Goal: Information Seeking & Learning: Learn about a topic

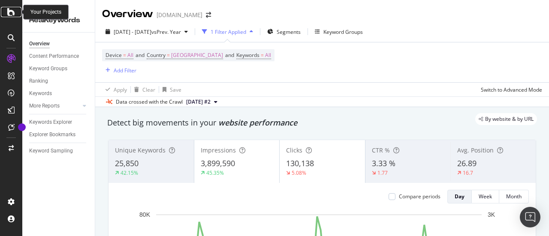
drag, startPoint x: 0, startPoint y: 0, endPoint x: 9, endPoint y: 13, distance: 16.3
click at [9, 13] on icon at bounding box center [11, 12] width 8 height 10
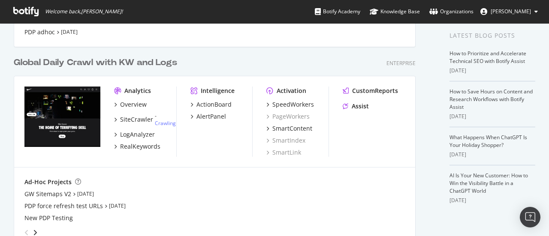
scroll to position [172, 0]
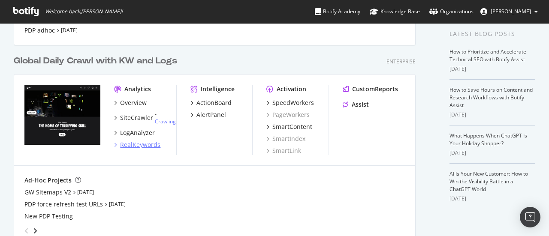
click at [150, 147] on div "RealKeywords" at bounding box center [140, 145] width 40 height 9
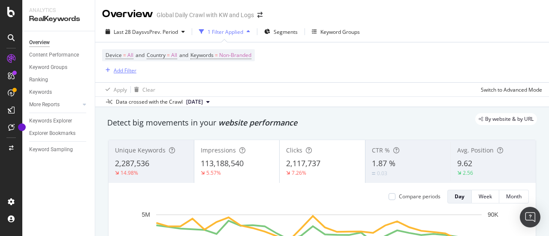
click at [117, 72] on div "Add Filter" at bounding box center [125, 70] width 23 height 7
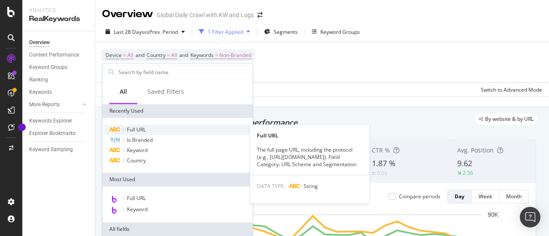
click at [154, 130] on div "Full URL" at bounding box center [177, 130] width 147 height 10
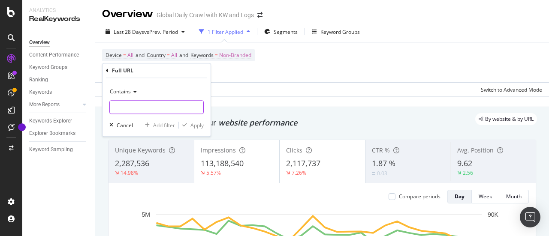
click at [171, 103] on input "text" at bounding box center [157, 107] width 94 height 14
paste input "2phlm"
type input "2phlm"
click at [201, 122] on div "Apply" at bounding box center [197, 125] width 13 height 7
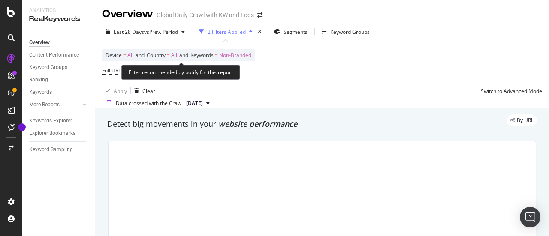
click at [239, 57] on span "Non-Branded" at bounding box center [235, 55] width 32 height 12
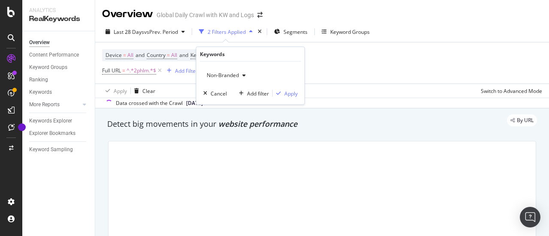
click at [237, 75] on span "Non-Branded" at bounding box center [221, 75] width 36 height 7
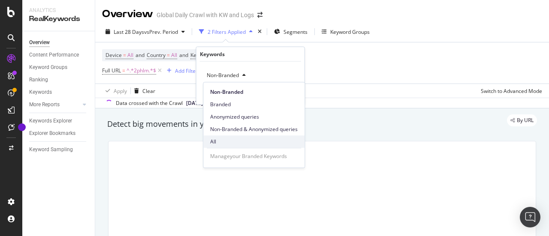
click at [234, 140] on span "All" at bounding box center [254, 142] width 88 height 8
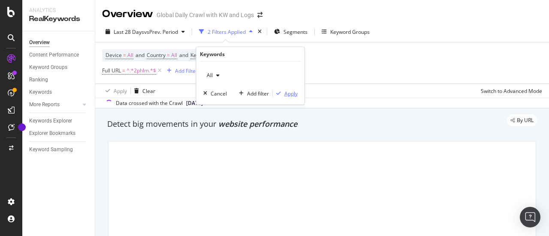
click at [290, 93] on div "Apply" at bounding box center [291, 93] width 13 height 7
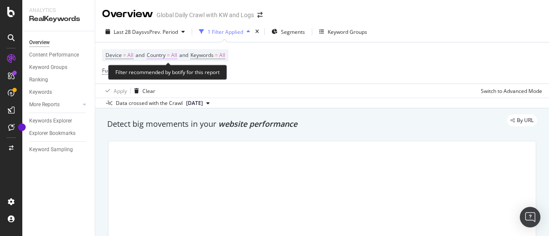
click at [166, 58] on span "Country" at bounding box center [156, 54] width 19 height 7
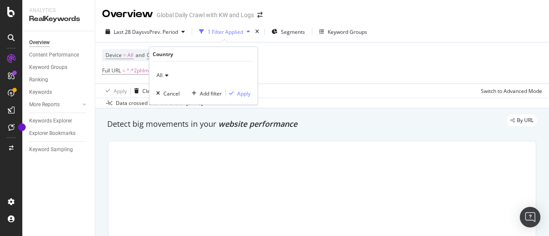
click at [163, 75] on icon at bounding box center [166, 75] width 6 height 5
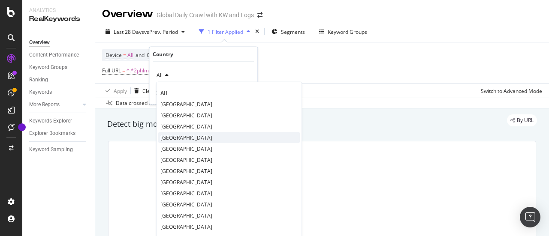
click at [179, 138] on span "[GEOGRAPHIC_DATA]" at bounding box center [186, 137] width 52 height 7
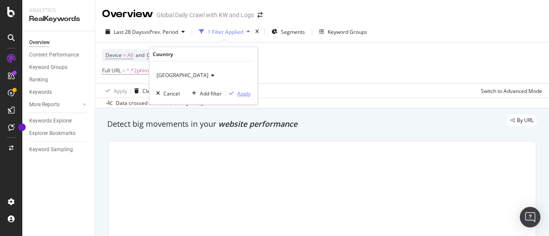
click at [244, 91] on div "Apply" at bounding box center [243, 93] width 13 height 7
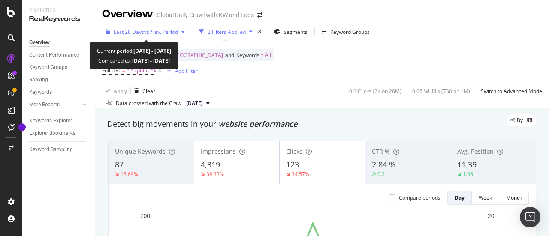
click at [135, 28] on span "Last 28 Days" at bounding box center [129, 31] width 30 height 7
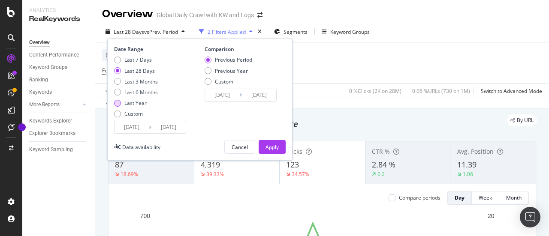
click at [142, 103] on div "Last Year" at bounding box center [135, 103] width 22 height 7
type input "[DATE]"
click at [237, 73] on div "Previous Year" at bounding box center [231, 70] width 33 height 7
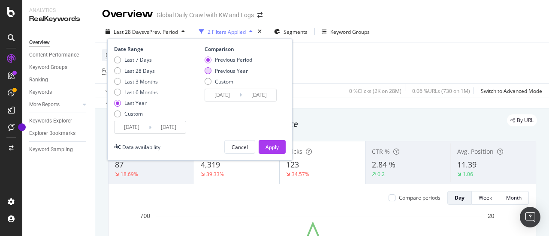
type input "[DATE]"
click at [271, 149] on div "Apply" at bounding box center [272, 147] width 13 height 7
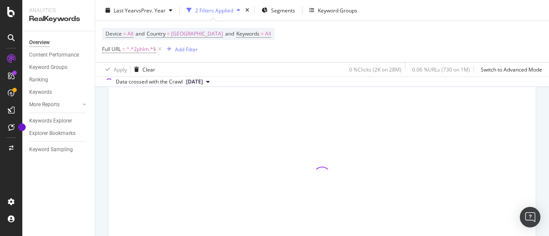
scroll to position [396, 0]
click at [44, 123] on div "Keywords Explorer" at bounding box center [50, 121] width 43 height 9
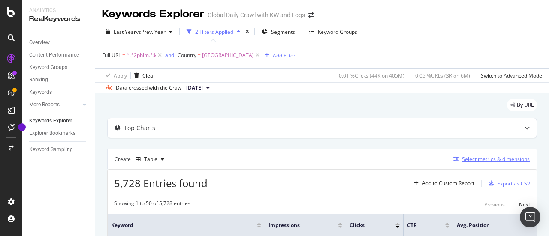
click at [502, 160] on div "Select metrics & dimensions" at bounding box center [496, 159] width 68 height 7
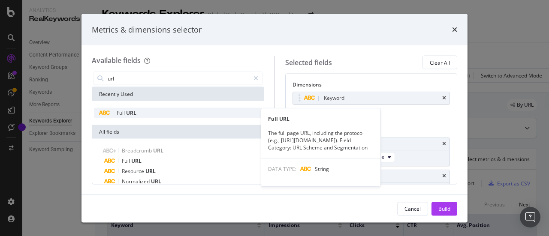
type input "url"
click at [162, 116] on div "Full URL" at bounding box center [178, 113] width 168 height 10
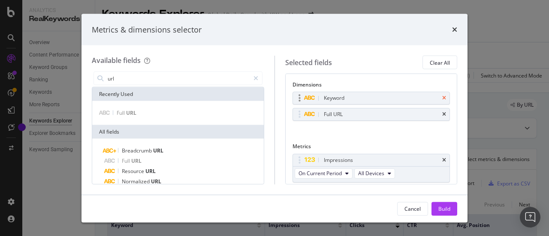
click at [442, 100] on icon "times" at bounding box center [444, 98] width 4 height 5
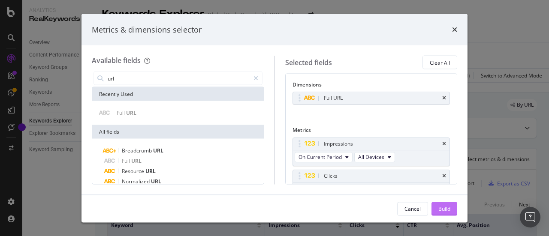
click at [445, 206] on div "Build" at bounding box center [445, 208] width 12 height 7
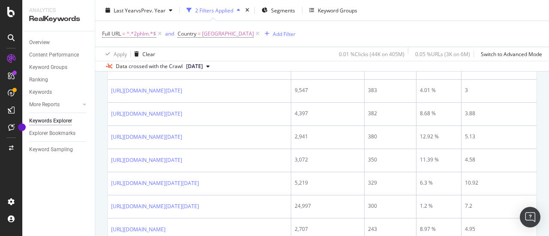
scroll to position [389, 0]
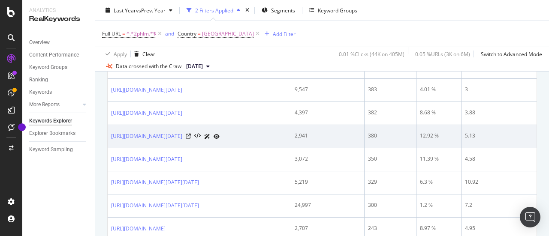
drag, startPoint x: 109, startPoint y: 128, endPoint x: 142, endPoint y: 147, distance: 38.1
click at [142, 147] on td "[URL][DOMAIN_NAME][DATE]" at bounding box center [200, 136] width 184 height 23
copy link "[URL][DOMAIN_NAME][DATE]"
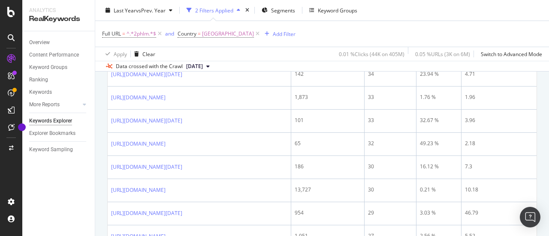
scroll to position [1125, 0]
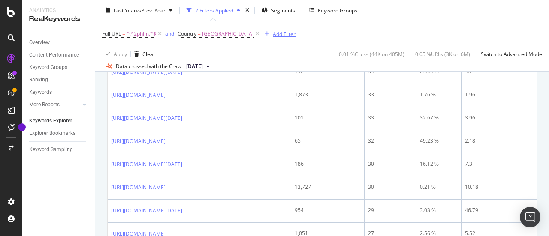
click at [273, 35] on div "Add Filter" at bounding box center [284, 33] width 23 height 7
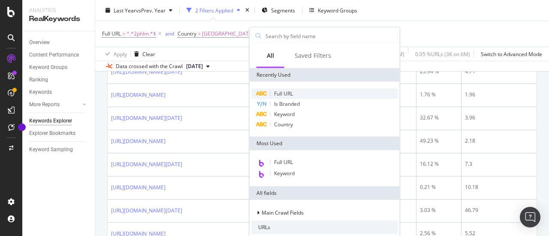
click at [283, 91] on span "Full URL" at bounding box center [283, 93] width 19 height 7
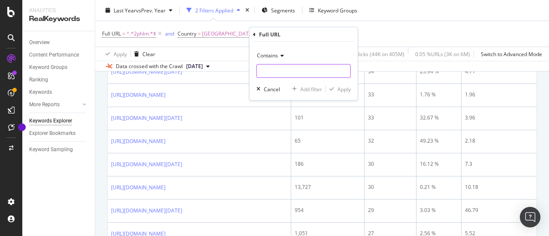
click at [276, 70] on input "text" at bounding box center [304, 71] width 94 height 14
type input "gym"
click at [349, 88] on div "Apply" at bounding box center [344, 88] width 13 height 7
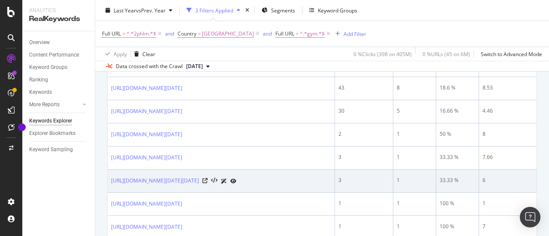
scroll to position [205, 0]
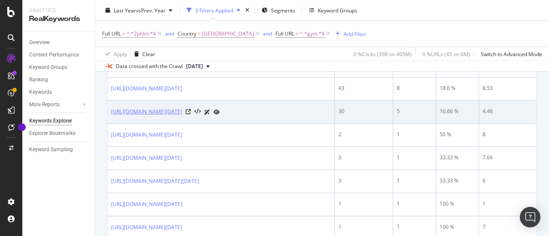
drag, startPoint x: 109, startPoint y: 123, endPoint x: 133, endPoint y: 136, distance: 27.5
click at [133, 124] on td "[URL][DOMAIN_NAME][DATE]" at bounding box center [221, 112] width 227 height 23
copy link "[URL][DOMAIN_NAME][DATE]"
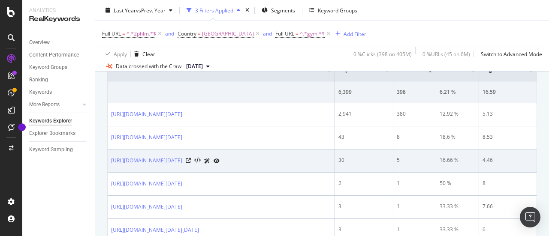
scroll to position [156, 0]
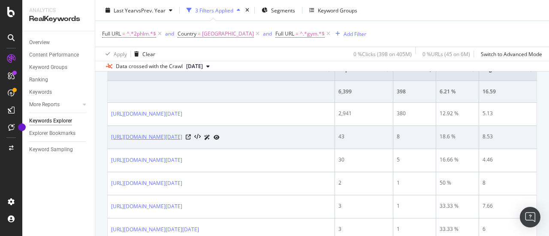
drag, startPoint x: 109, startPoint y: 137, endPoint x: 150, endPoint y: 154, distance: 44.9
click at [150, 149] on td "[URL][DOMAIN_NAME][DATE]" at bounding box center [221, 137] width 227 height 23
copy link "[URL][DOMAIN_NAME][DATE]"
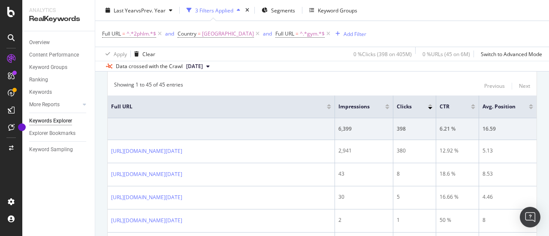
scroll to position [0, 0]
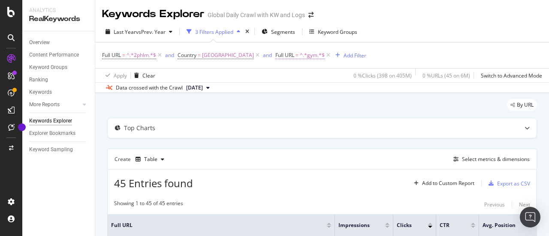
click at [302, 53] on span "^.*gym.*$" at bounding box center [312, 55] width 25 height 12
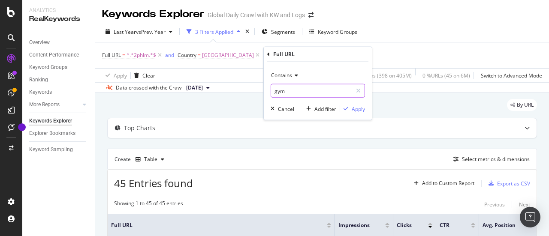
click at [292, 91] on input "gym" at bounding box center [311, 91] width 81 height 14
type input "yoga"
click at [357, 107] on div "Apply" at bounding box center [358, 108] width 13 height 7
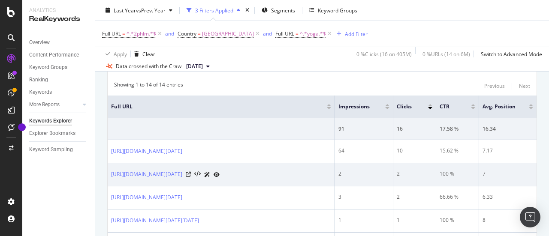
scroll to position [118, 0]
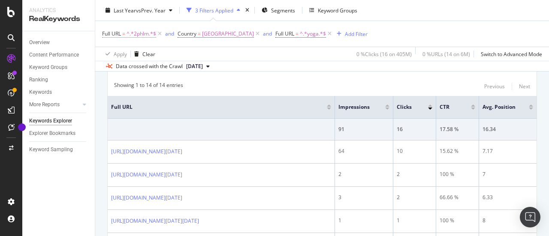
click at [146, 31] on span "^.*2phlm.*$" at bounding box center [142, 34] width 30 height 12
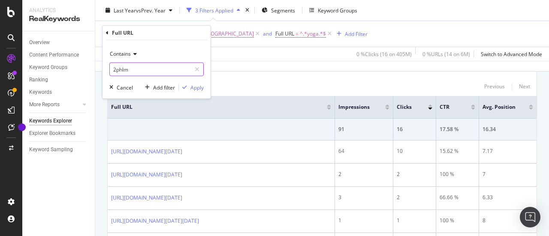
click at [149, 69] on input "2phlm" at bounding box center [150, 70] width 81 height 14
paste input "[URL][DOMAIN_NAME][DATE]"
type input "[URL][DOMAIN_NAME][DATE]"
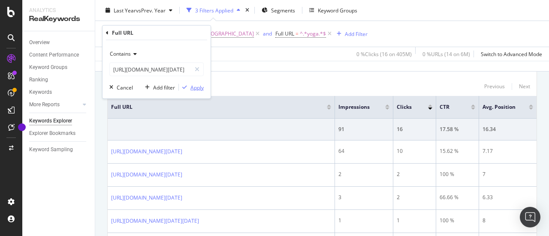
click at [197, 87] on div "Apply" at bounding box center [197, 87] width 13 height 7
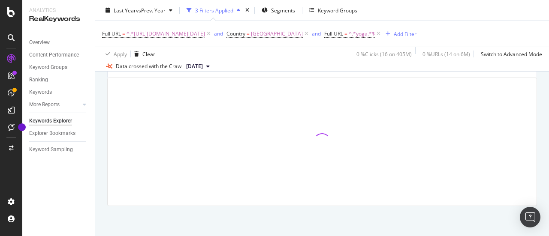
scroll to position [102, 0]
click at [382, 33] on icon at bounding box center [378, 34] width 7 height 9
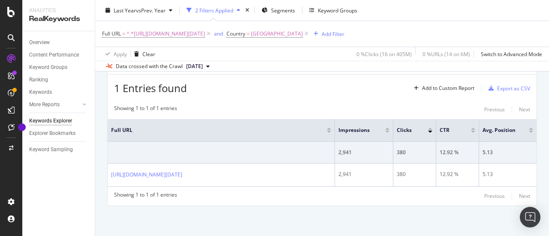
scroll to position [91, 0]
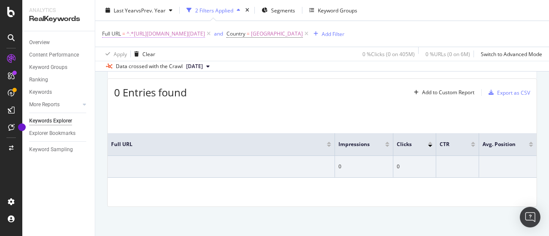
click at [205, 38] on span "^.*[URL][DOMAIN_NAME][DATE]" at bounding box center [166, 34] width 79 height 12
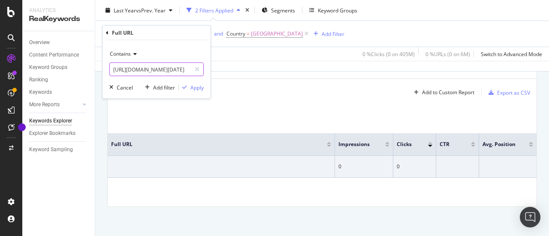
click at [116, 70] on input "[URL][DOMAIN_NAME][DATE]" at bounding box center [150, 70] width 81 height 14
click at [150, 66] on input "[URL][DOMAIN_NAME][DATE]" at bounding box center [150, 70] width 81 height 14
click at [191, 86] on div "Apply" at bounding box center [197, 87] width 13 height 7
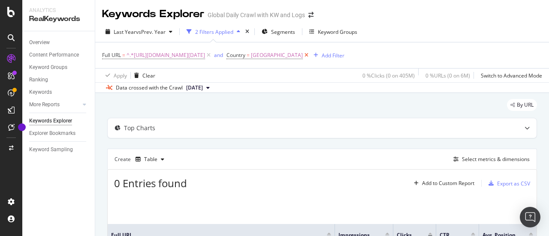
click at [310, 54] on icon at bounding box center [306, 55] width 7 height 9
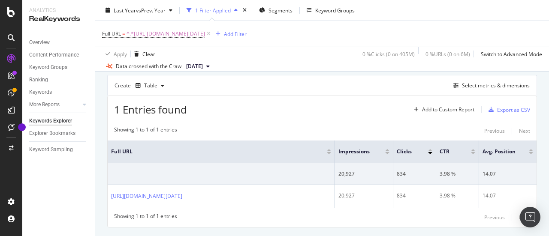
scroll to position [73, 0]
click at [465, 85] on div "Select metrics & dimensions" at bounding box center [496, 86] width 68 height 7
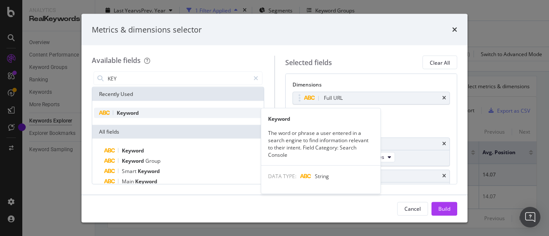
type input "KEY"
click at [167, 109] on div "Keyword" at bounding box center [178, 113] width 168 height 10
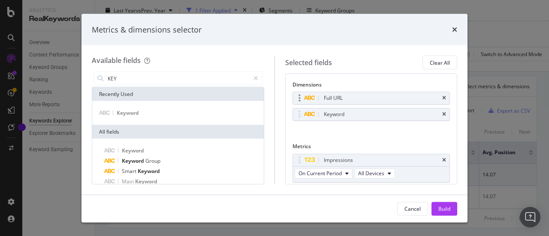
click at [441, 96] on div "Full URL" at bounding box center [371, 98] width 157 height 12
click at [442, 98] on icon "times" at bounding box center [444, 98] width 4 height 5
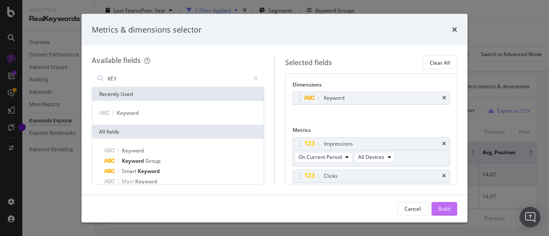
click at [439, 207] on div "Build" at bounding box center [445, 208] width 12 height 7
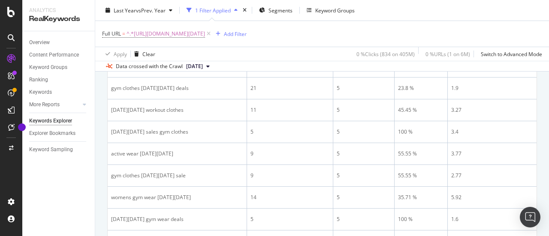
scroll to position [678, 0]
